Goal: Transaction & Acquisition: Purchase product/service

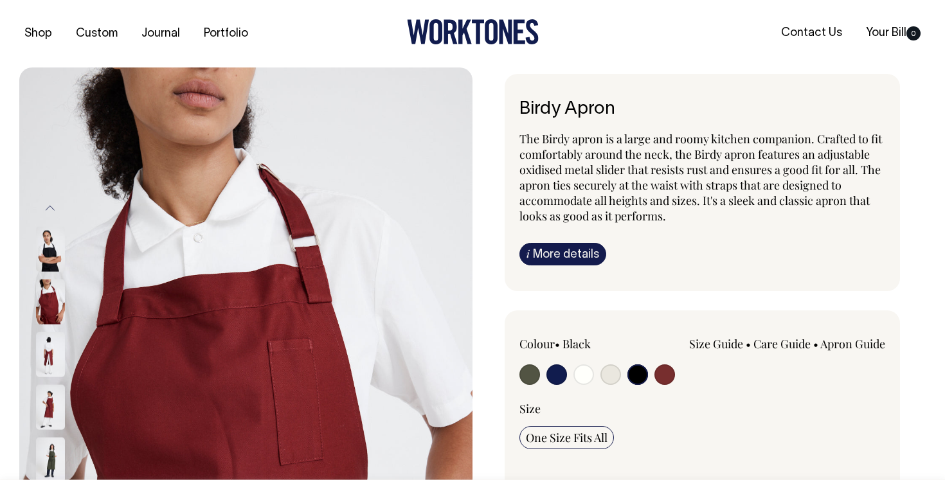
select select "Black"
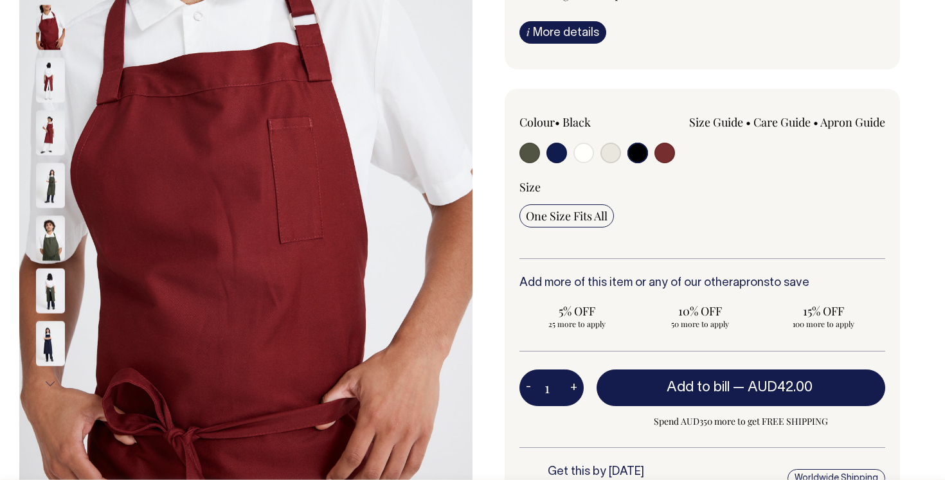
click at [49, 321] on img at bounding box center [50, 343] width 29 height 45
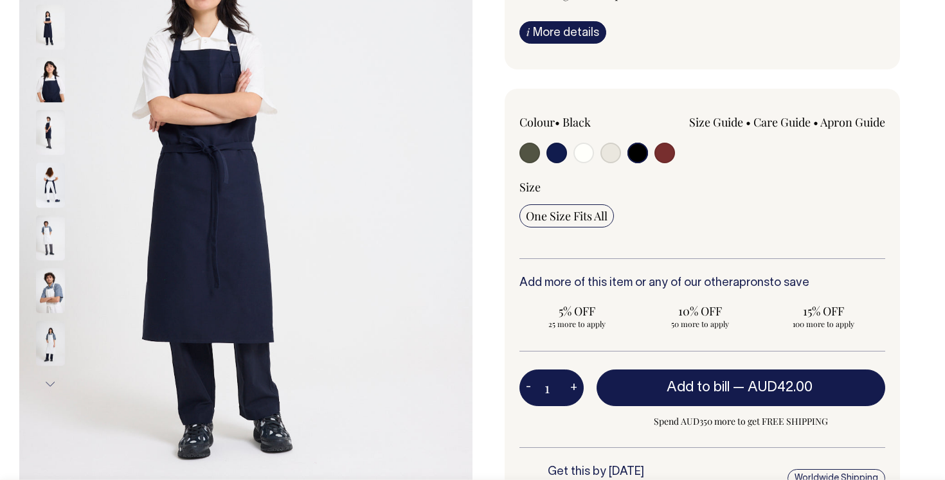
click at [51, 183] on img at bounding box center [50, 185] width 29 height 45
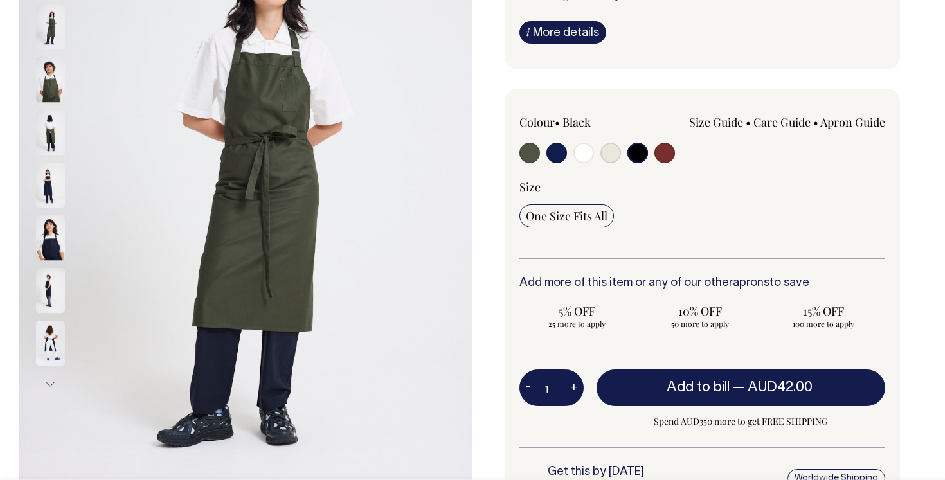
click at [639, 156] on input "radio" at bounding box center [637, 153] width 21 height 21
click at [640, 156] on input "radio" at bounding box center [637, 153] width 21 height 21
click at [639, 156] on input "radio" at bounding box center [637, 153] width 21 height 21
click at [618, 155] on input "radio" at bounding box center [610, 153] width 21 height 21
radio input "true"
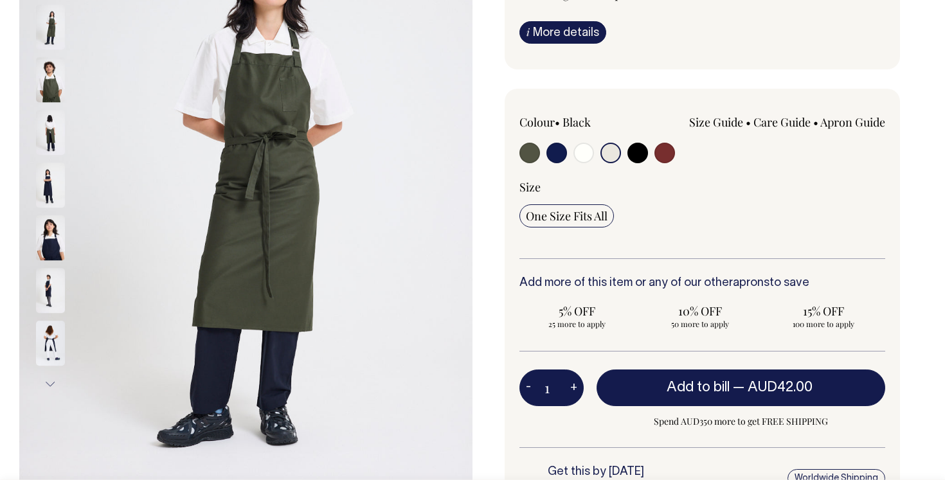
radio input "true"
select select "Natural"
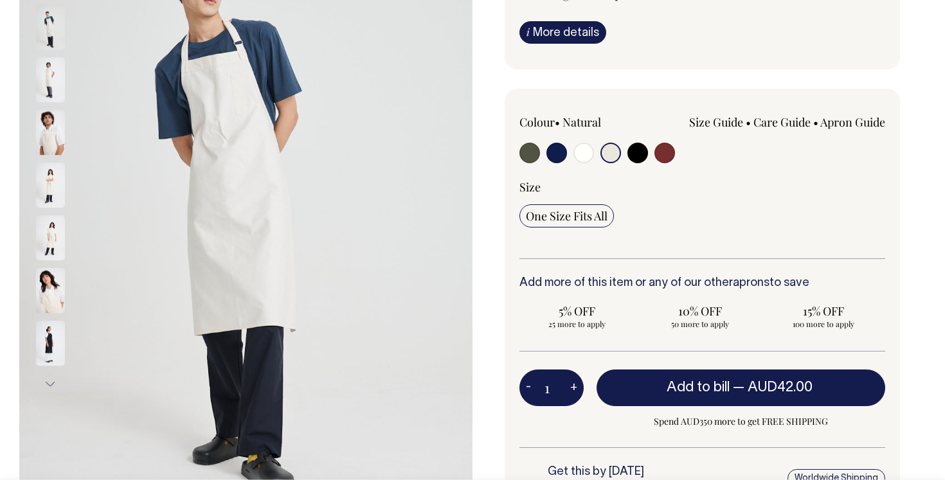
click at [633, 153] on input "radio" at bounding box center [637, 153] width 21 height 21
radio input "true"
select select "Black"
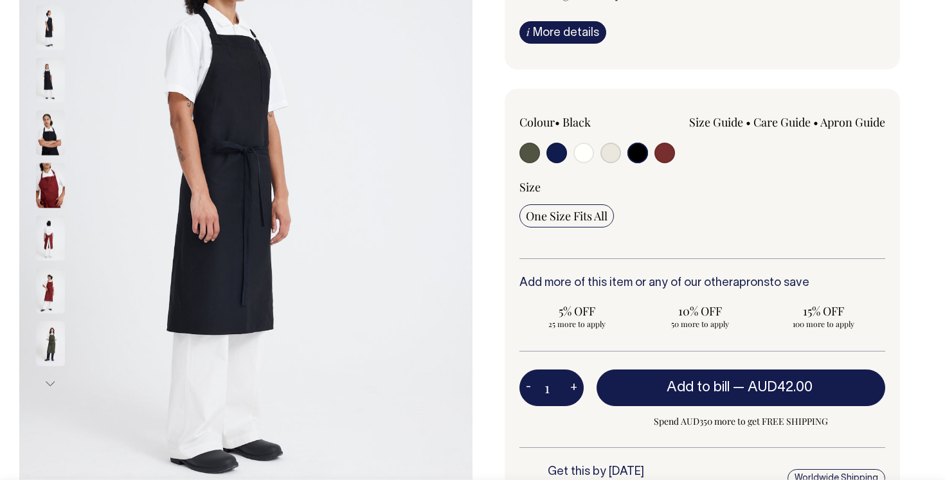
click at [49, 121] on img at bounding box center [50, 132] width 29 height 45
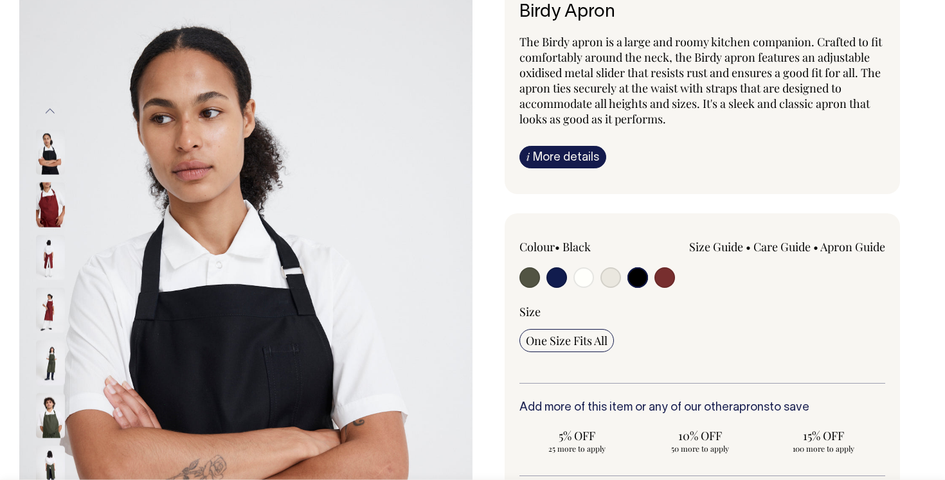
scroll to position [98, 0]
click at [48, 104] on button "Previous" at bounding box center [49, 110] width 19 height 29
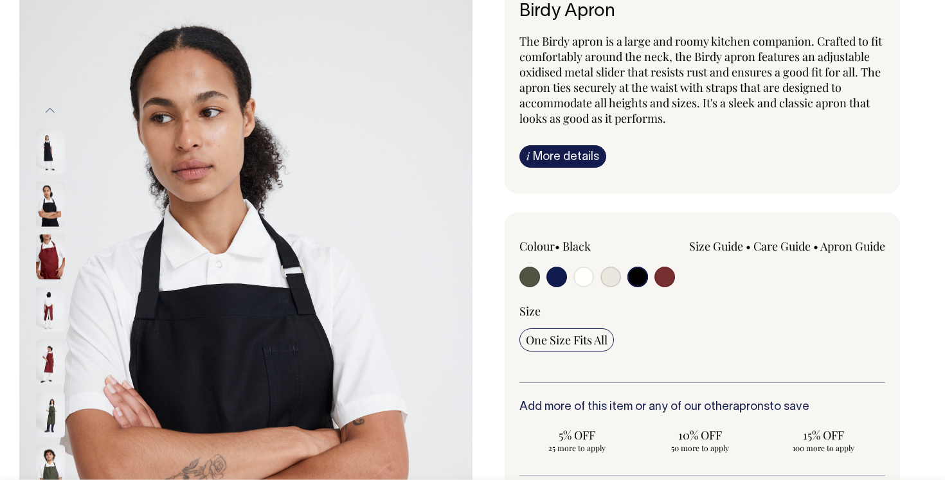
click at [48, 104] on button "Previous" at bounding box center [49, 110] width 19 height 29
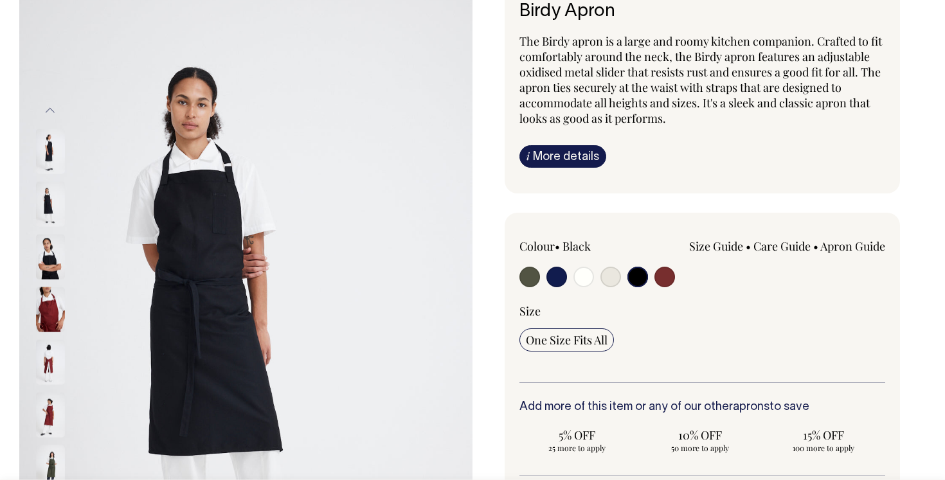
click at [48, 104] on button "Previous" at bounding box center [49, 110] width 19 height 29
